Goal: Information Seeking & Learning: Find specific page/section

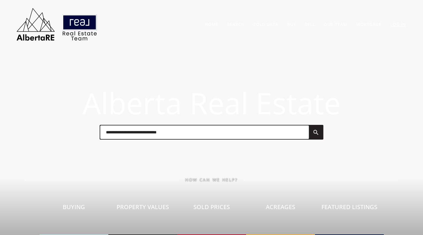
click at [403, 26] on span "Log In" at bounding box center [398, 24] width 24 height 13
click at [395, 25] on link "Log In" at bounding box center [398, 24] width 16 height 6
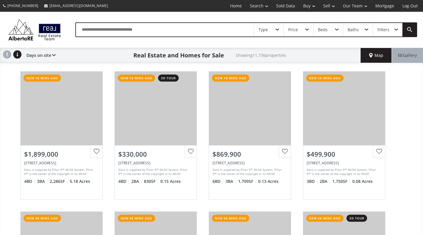
click at [213, 28] on input "text" at bounding box center [165, 30] width 178 height 14
type input "**********"
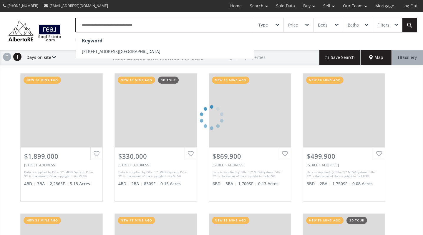
click at [136, 46] on div "Keyword" at bounding box center [165, 41] width 178 height 12
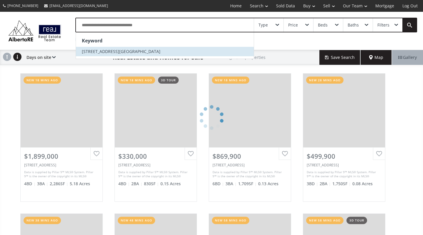
click at [130, 53] on li "1809 28th ave św" at bounding box center [165, 51] width 178 height 9
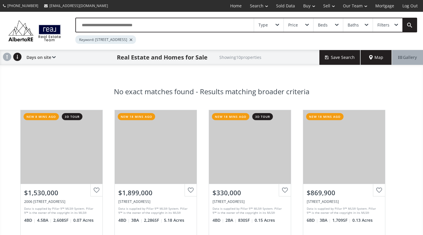
click at [228, 26] on input "text" at bounding box center [165, 25] width 178 height 14
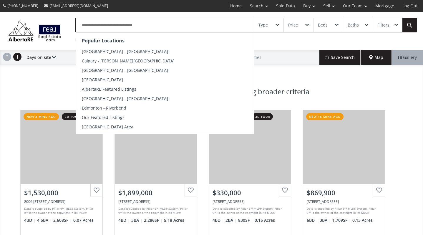
click at [262, 47] on div "Popular Locations Calgary - Kensington Calgary - Marda Loop Calgary - Downtown …" at bounding box center [211, 31] width 423 height 38
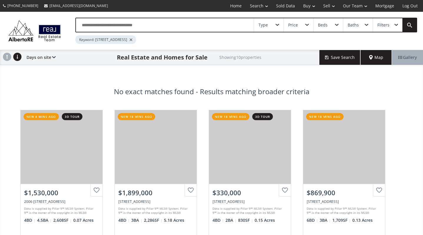
click at [84, 38] on div "Keyword: 1809 28th Ave Św" at bounding box center [105, 39] width 61 height 9
click at [94, 39] on div "Keyword: 1809 28th Ave Św" at bounding box center [105, 39] width 61 height 9
click at [117, 58] on h1 "Real Estate and Homes for Sale" at bounding box center [162, 57] width 91 height 8
click at [114, 25] on input "text" at bounding box center [165, 25] width 178 height 14
type input "**********"
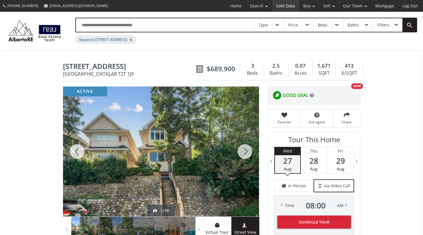
click at [286, 6] on link "Sold Data" at bounding box center [285, 6] width 27 height 12
